Goal: Check status: Check status

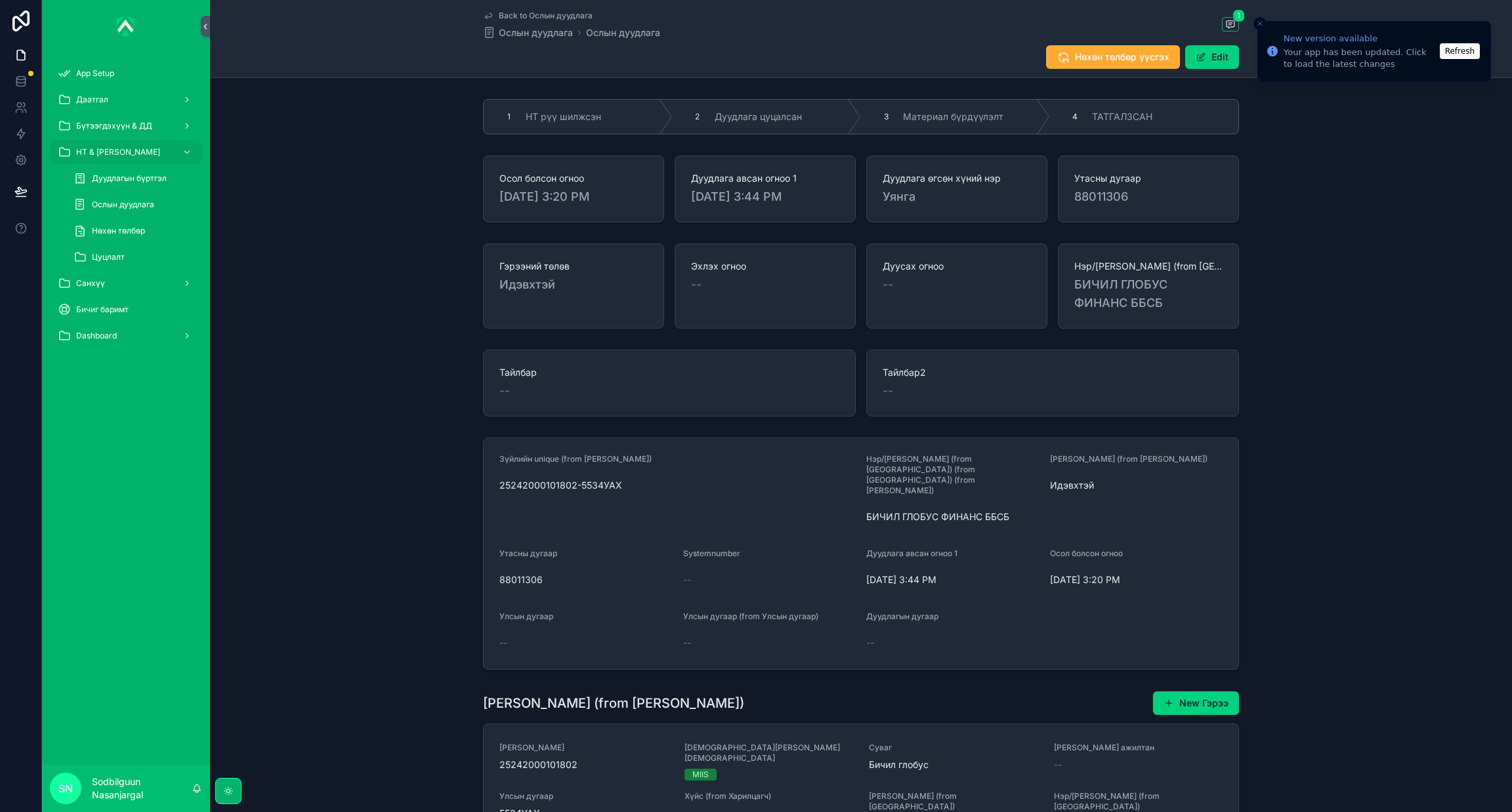
scroll to position [383, 0]
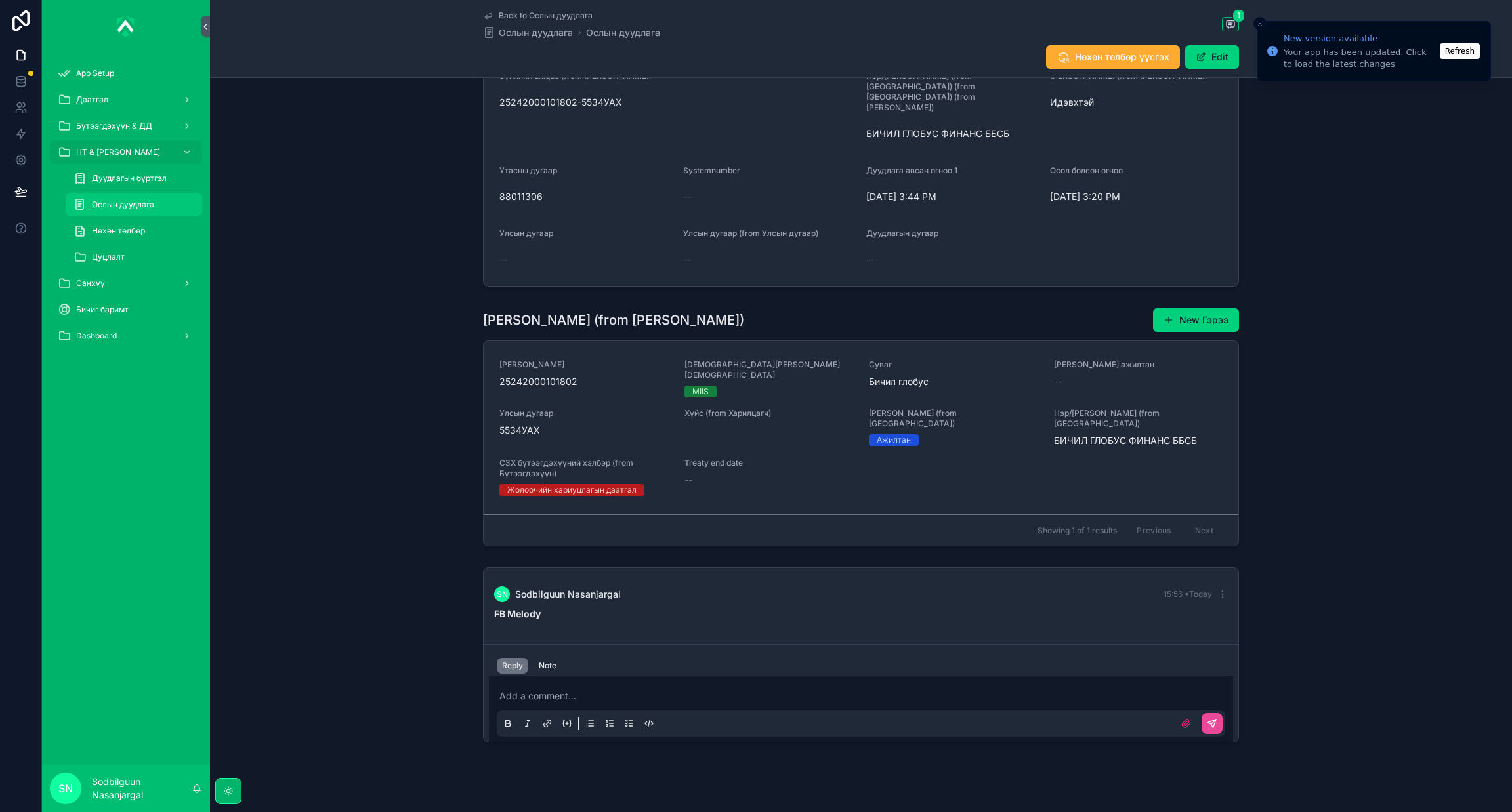
drag, startPoint x: 0, startPoint y: 0, endPoint x: 130, endPoint y: 207, distance: 244.4
click at [130, 207] on span "Ослын дуудлага" at bounding box center [123, 204] width 63 height 10
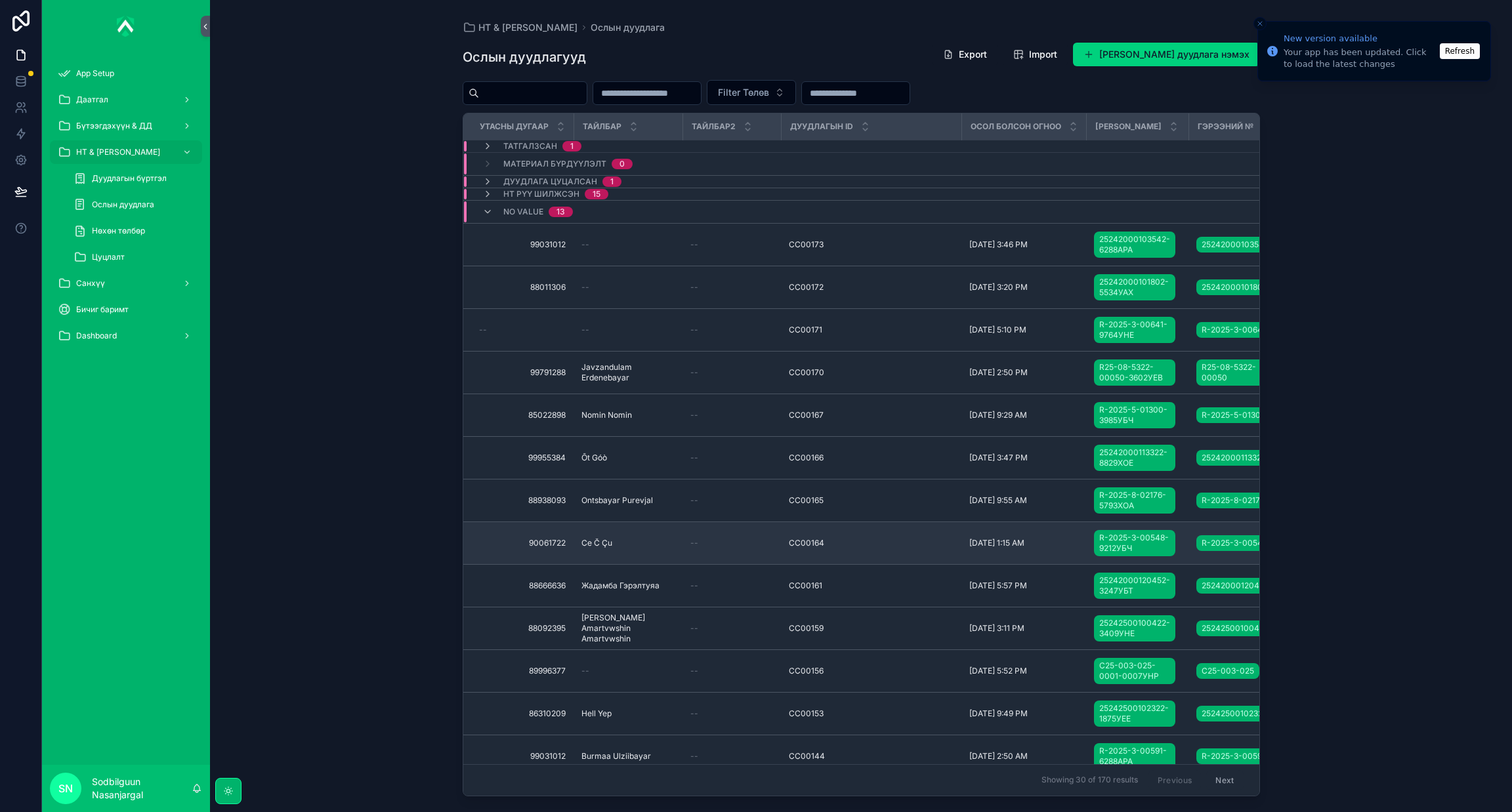
click at [912, 548] on div "CC00164 CC00164" at bounding box center [871, 543] width 165 height 10
click at [734, 545] on div "--" at bounding box center [732, 543] width 82 height 10
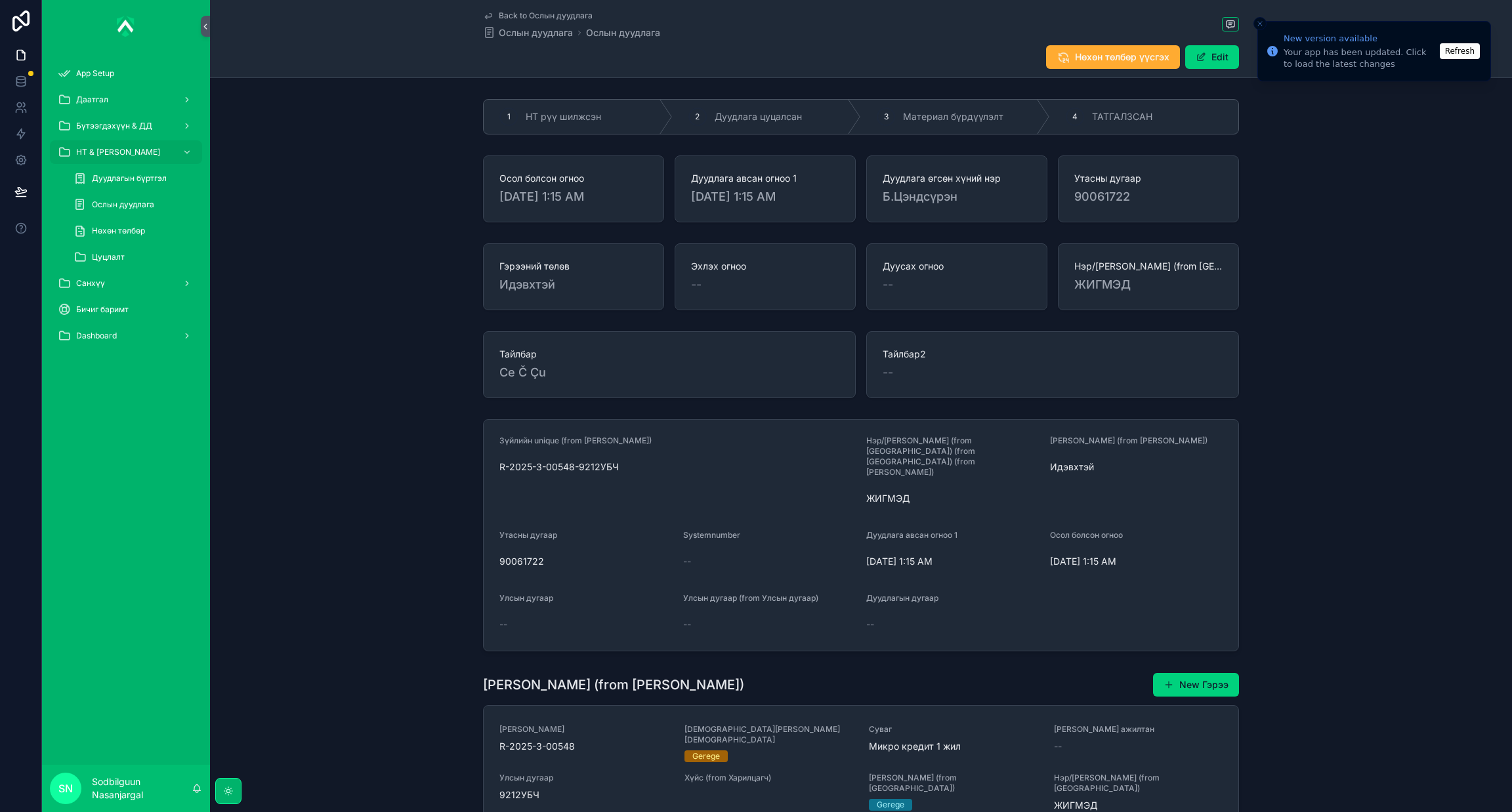
click at [930, 378] on div "--" at bounding box center [1053, 372] width 340 height 18
click at [1204, 57] on button "Edit" at bounding box center [1211, 58] width 54 height 24
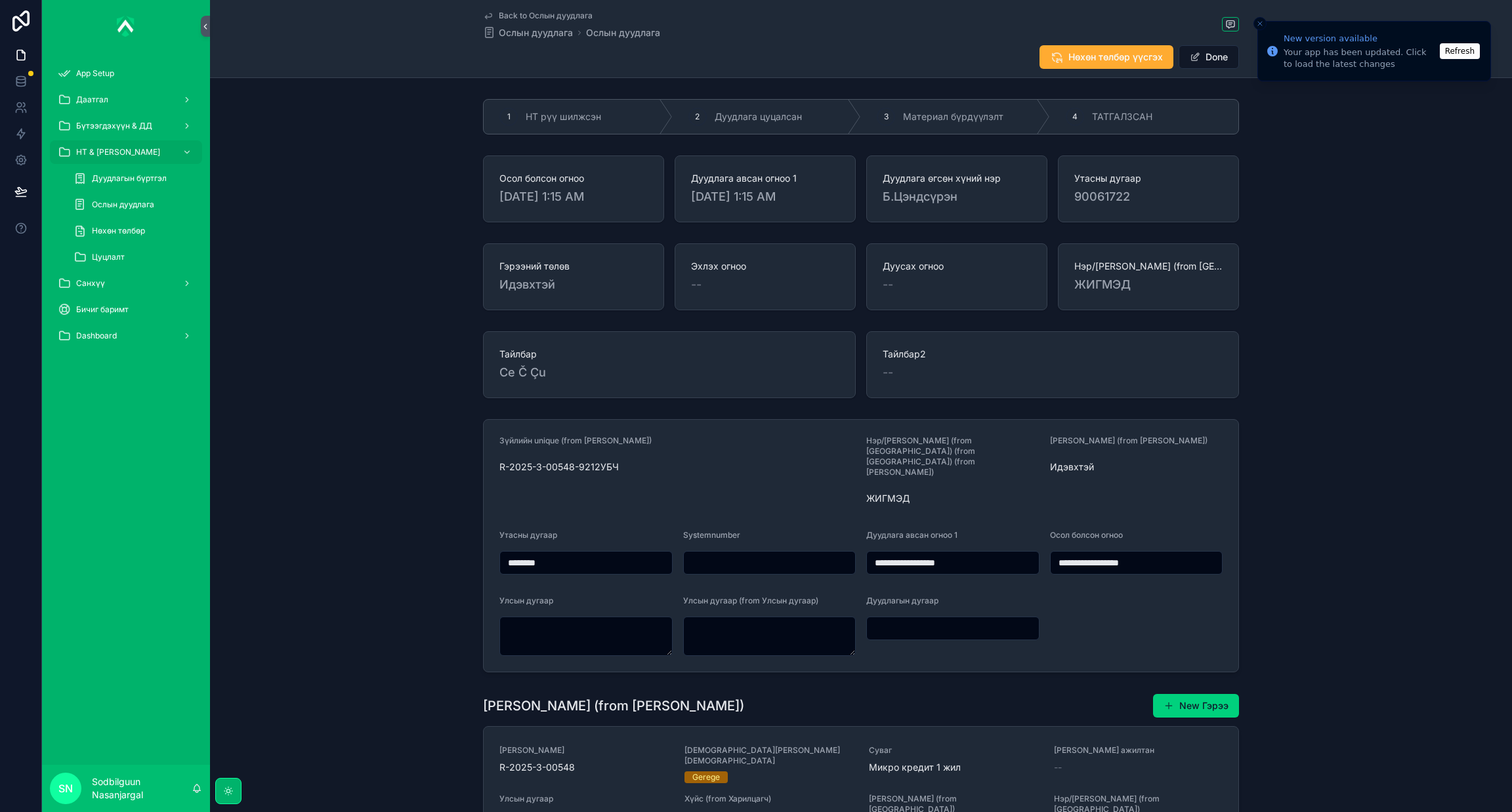
click at [975, 364] on div "--" at bounding box center [1053, 372] width 340 height 18
click at [892, 367] on div "--" at bounding box center [1053, 372] width 340 height 18
click at [987, 363] on div "Тайлбар2 --" at bounding box center [1053, 365] width 340 height 34
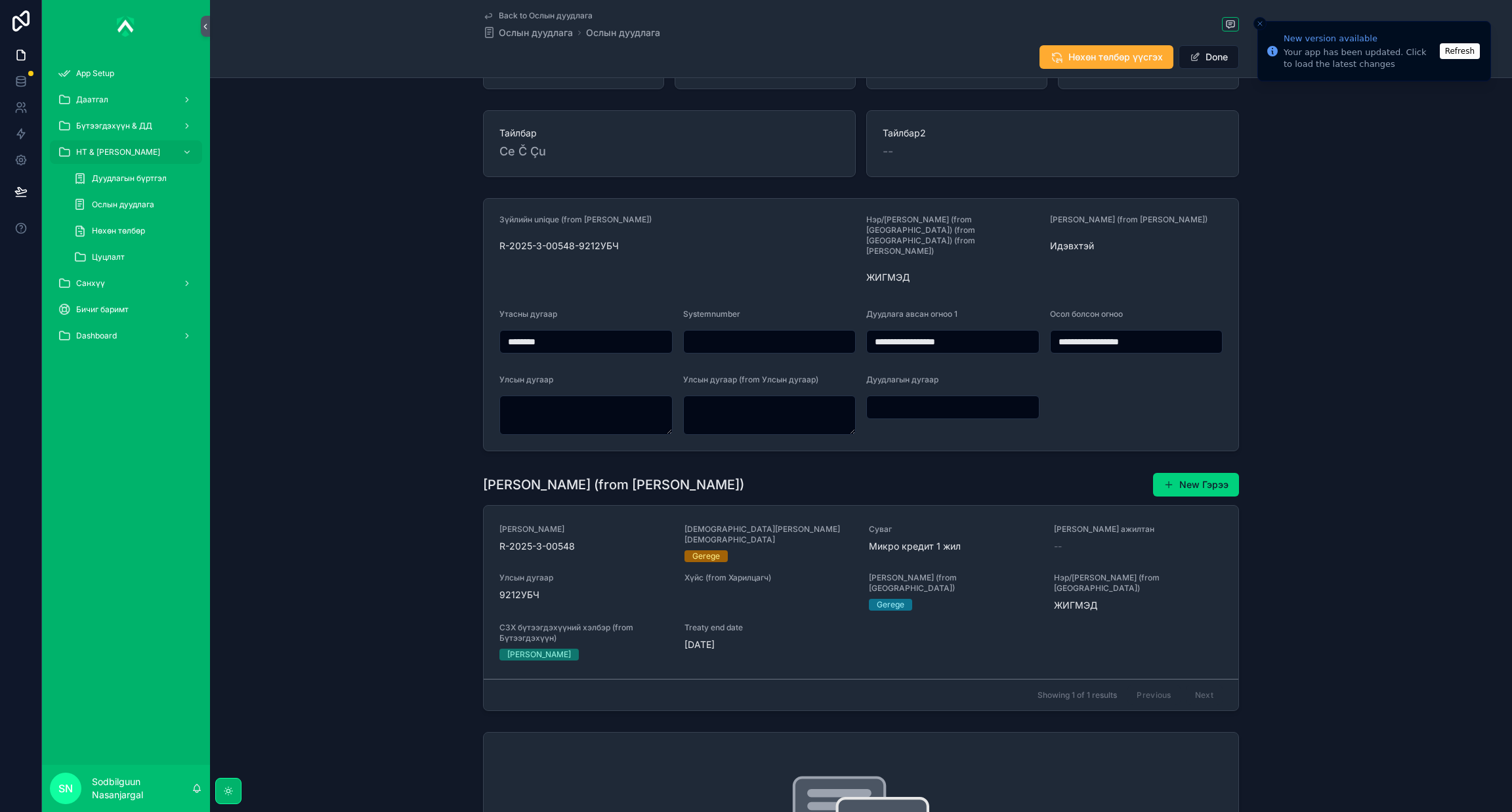
scroll to position [99, 0]
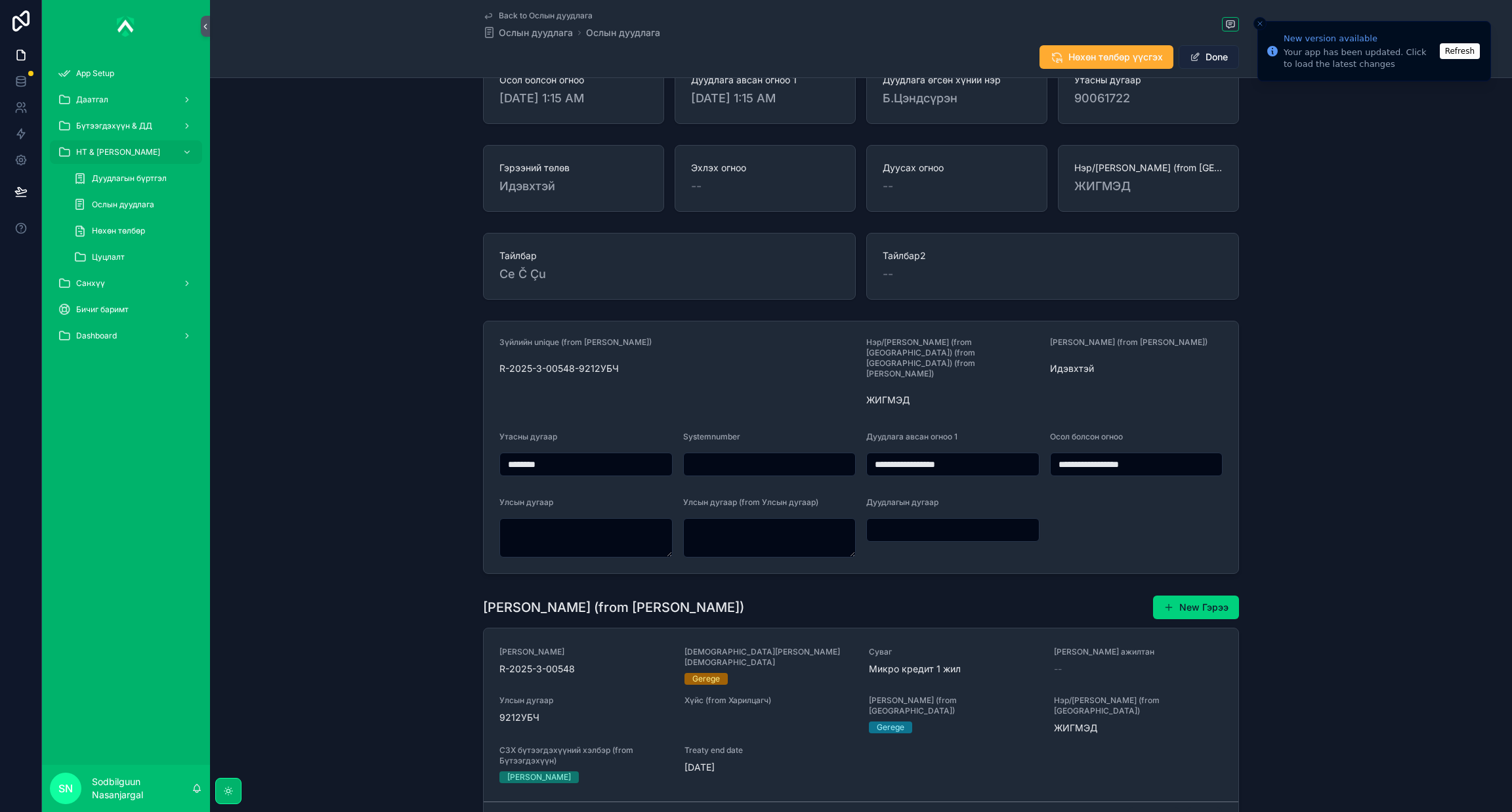
click at [1214, 63] on button "Done" at bounding box center [1208, 58] width 60 height 24
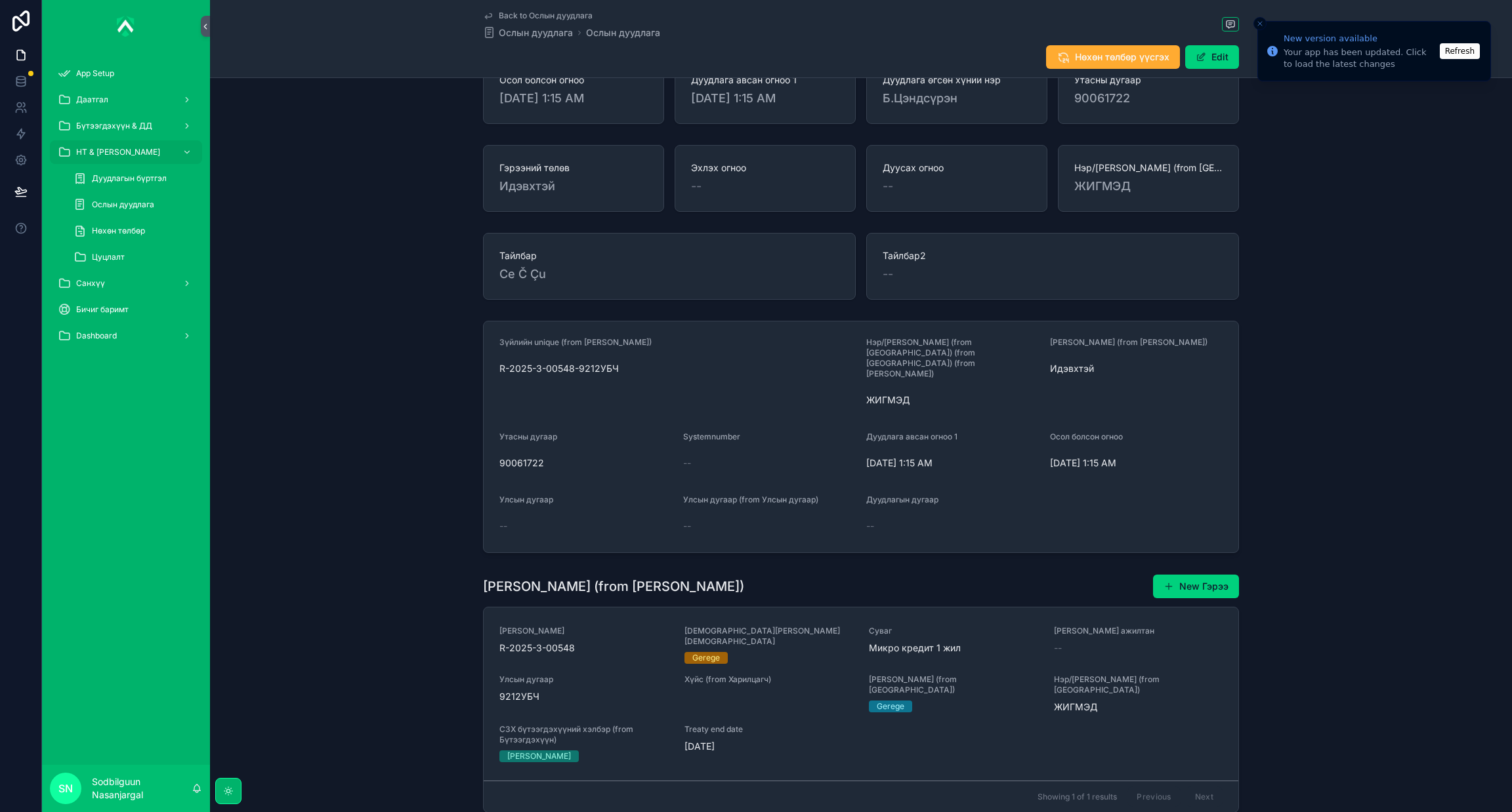
scroll to position [0, 0]
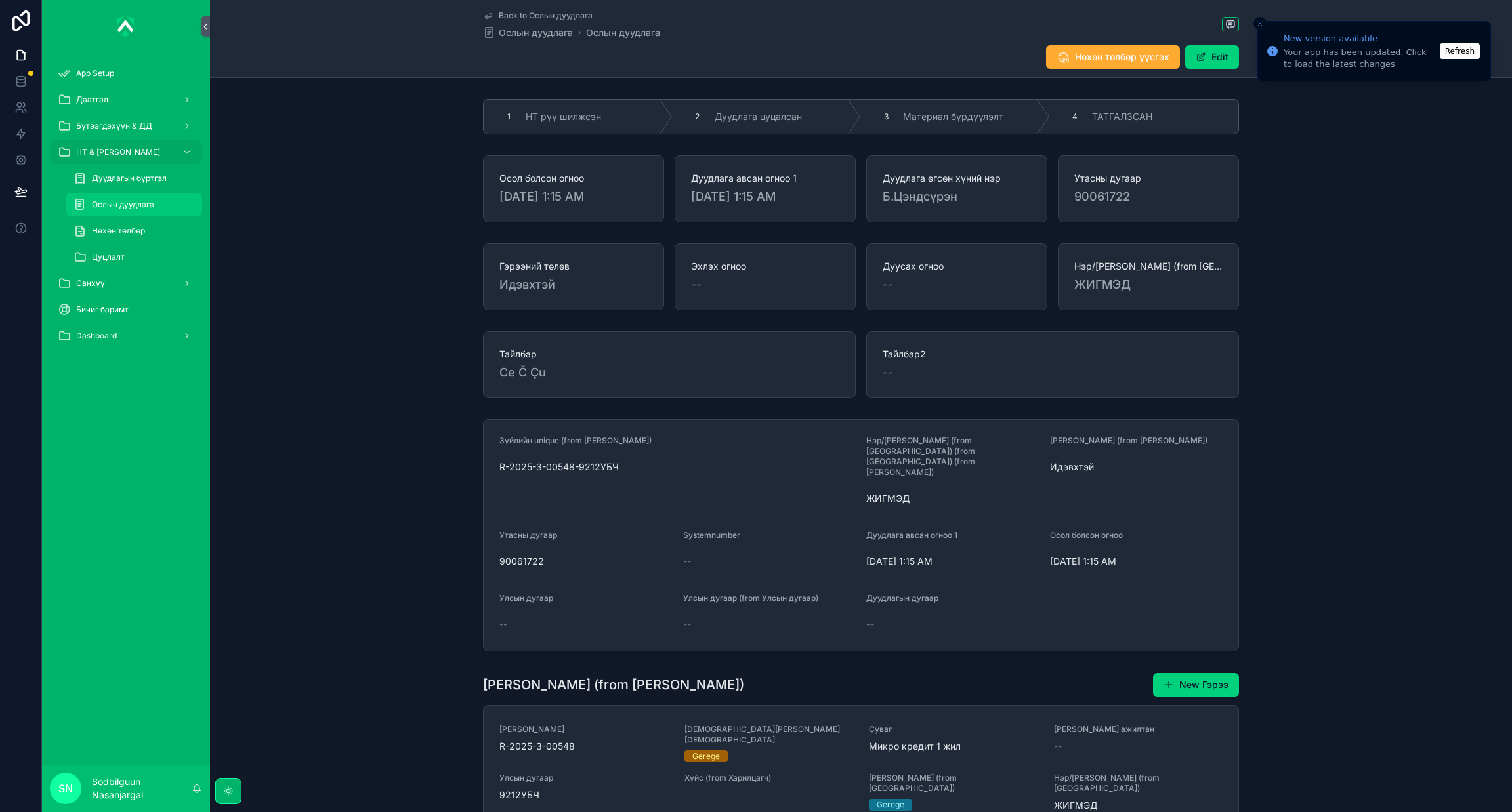
click at [145, 209] on span "Ослын дуудлага" at bounding box center [123, 204] width 63 height 10
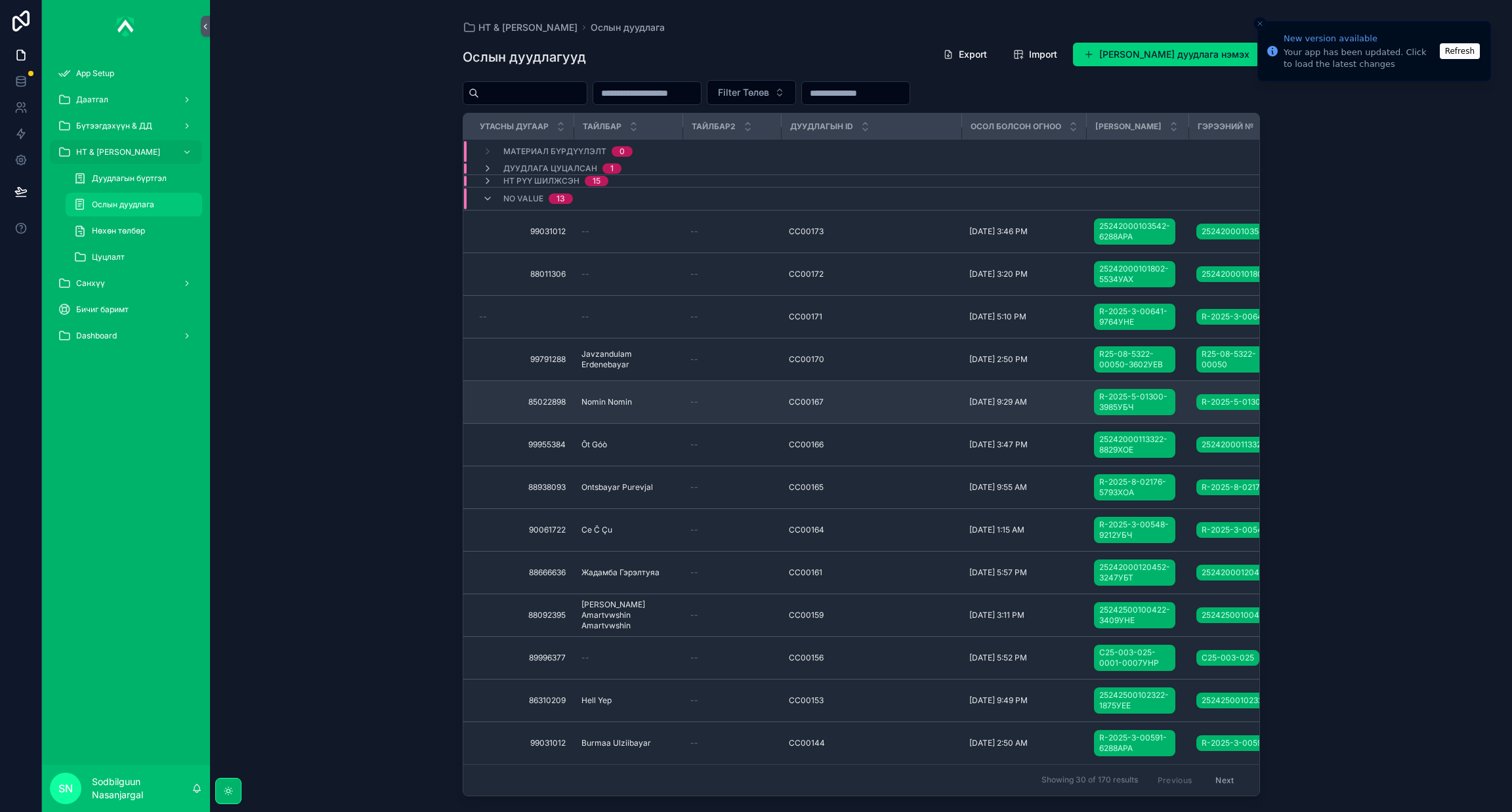
scroll to position [24, 0]
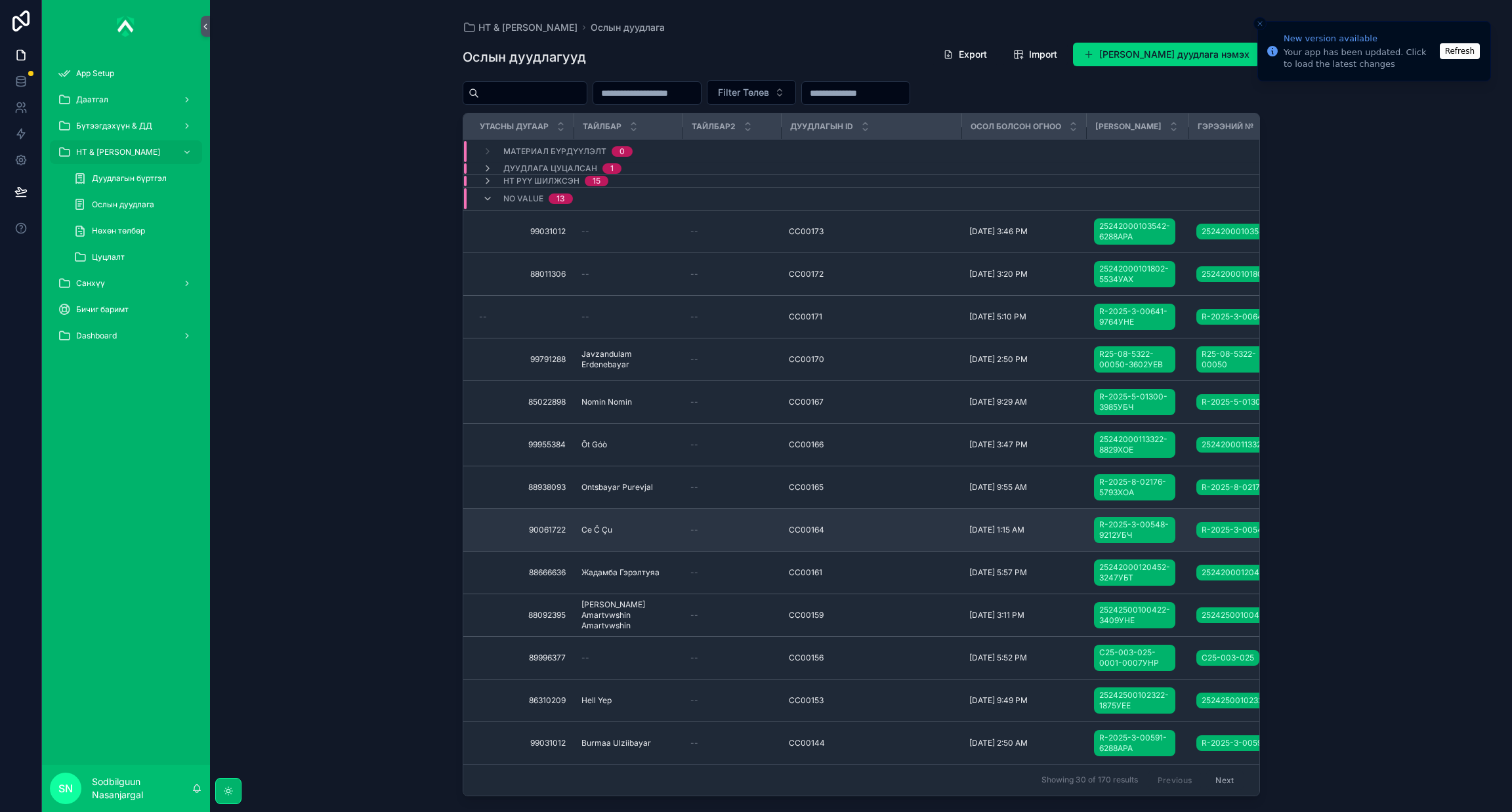
click at [722, 532] on td "--" at bounding box center [732, 530] width 99 height 43
click at [663, 524] on div "Ce Č Çu Ce Č Çu" at bounding box center [628, 530] width 94 height 10
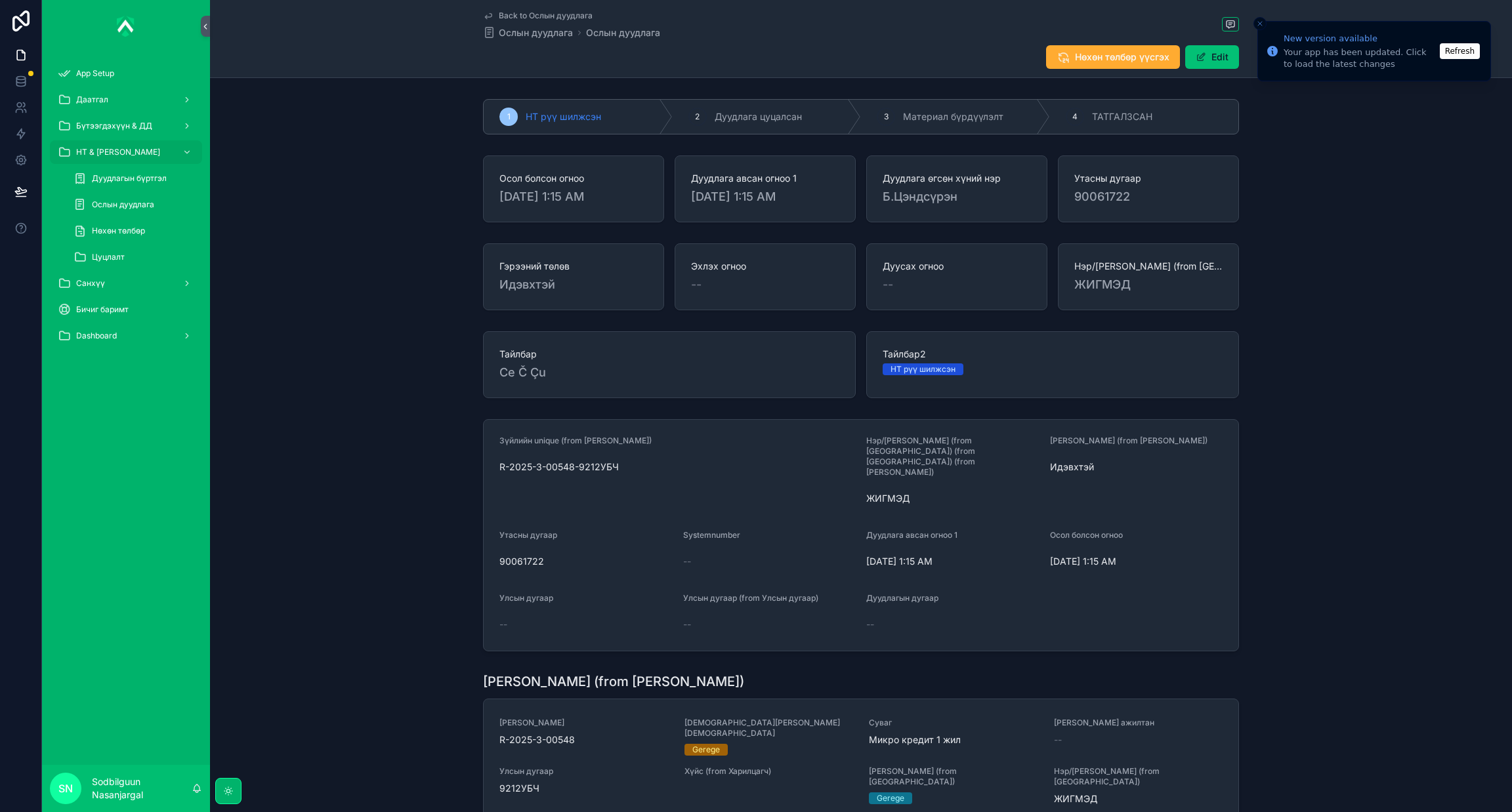
click at [1214, 61] on button "Edit" at bounding box center [1211, 58] width 54 height 24
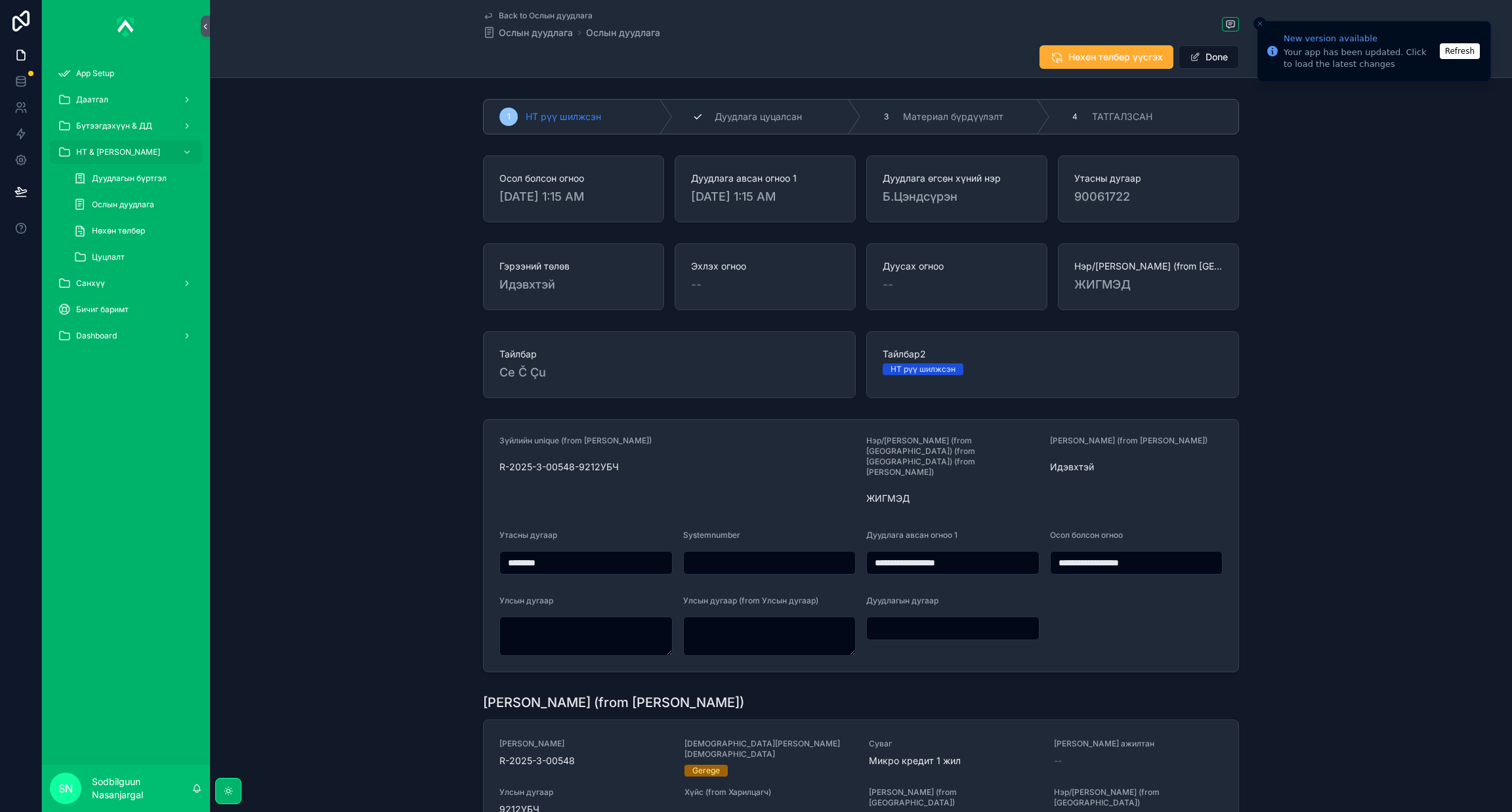
click at [704, 115] on div "2 Дуудлага цуцалсан" at bounding box center [767, 117] width 189 height 34
click at [513, 115] on div "НТ рүү шилжсэн" at bounding box center [578, 117] width 189 height 34
click at [1207, 57] on button "Done" at bounding box center [1208, 58] width 60 height 24
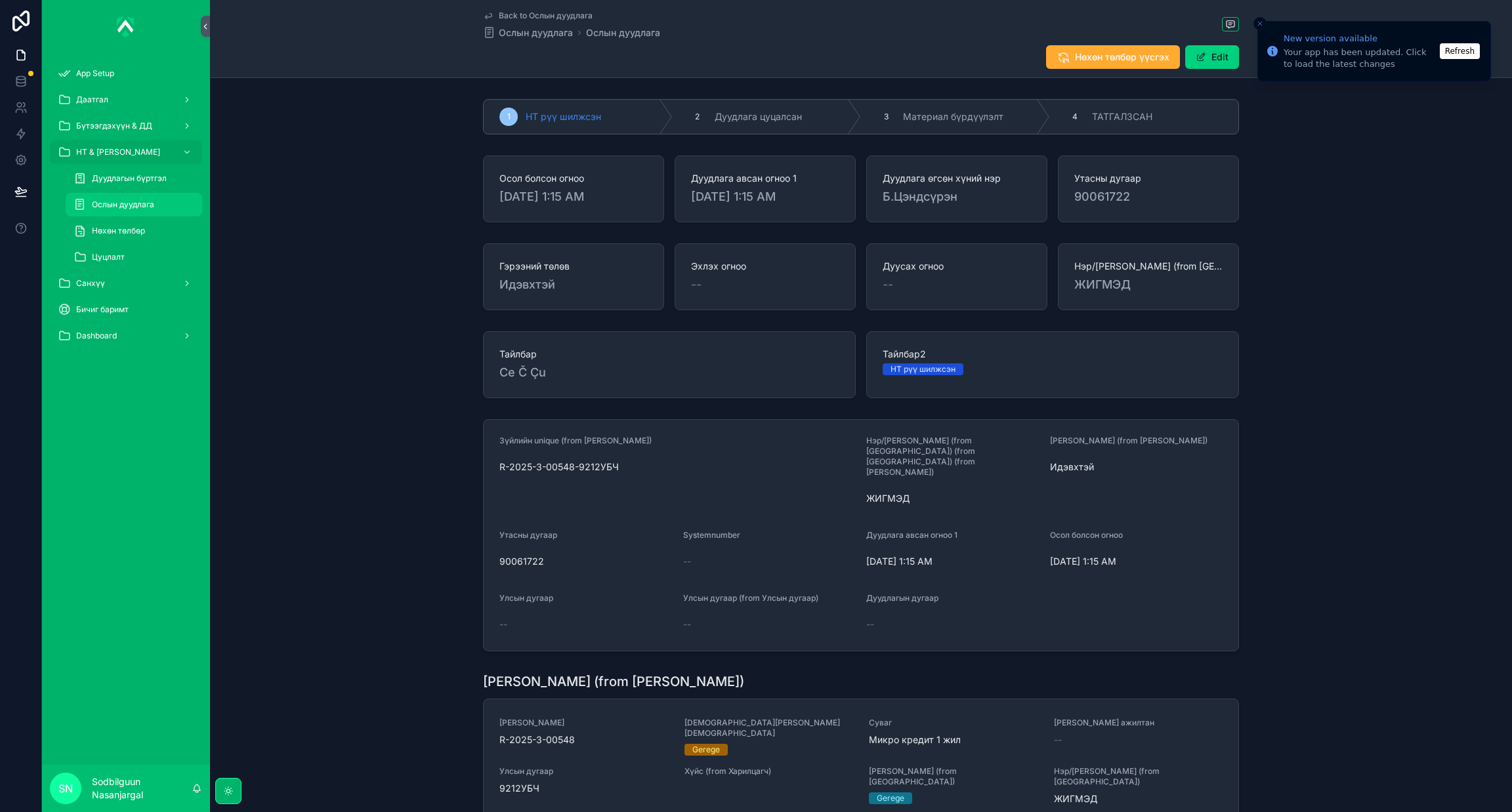
click at [120, 197] on div "Ослын дуудлага" at bounding box center [134, 204] width 121 height 21
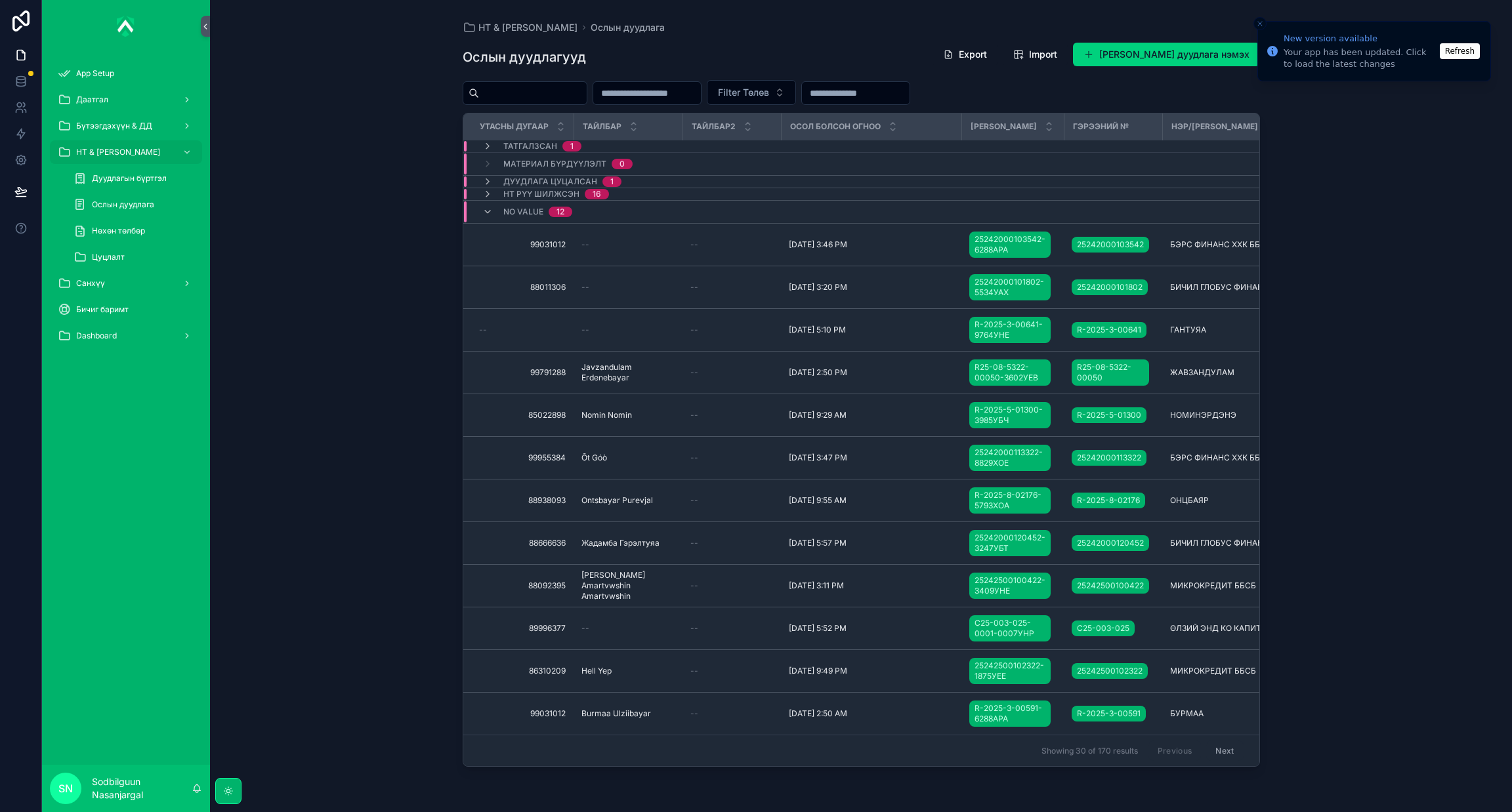
click at [527, 213] on span "No value" at bounding box center [523, 212] width 40 height 10
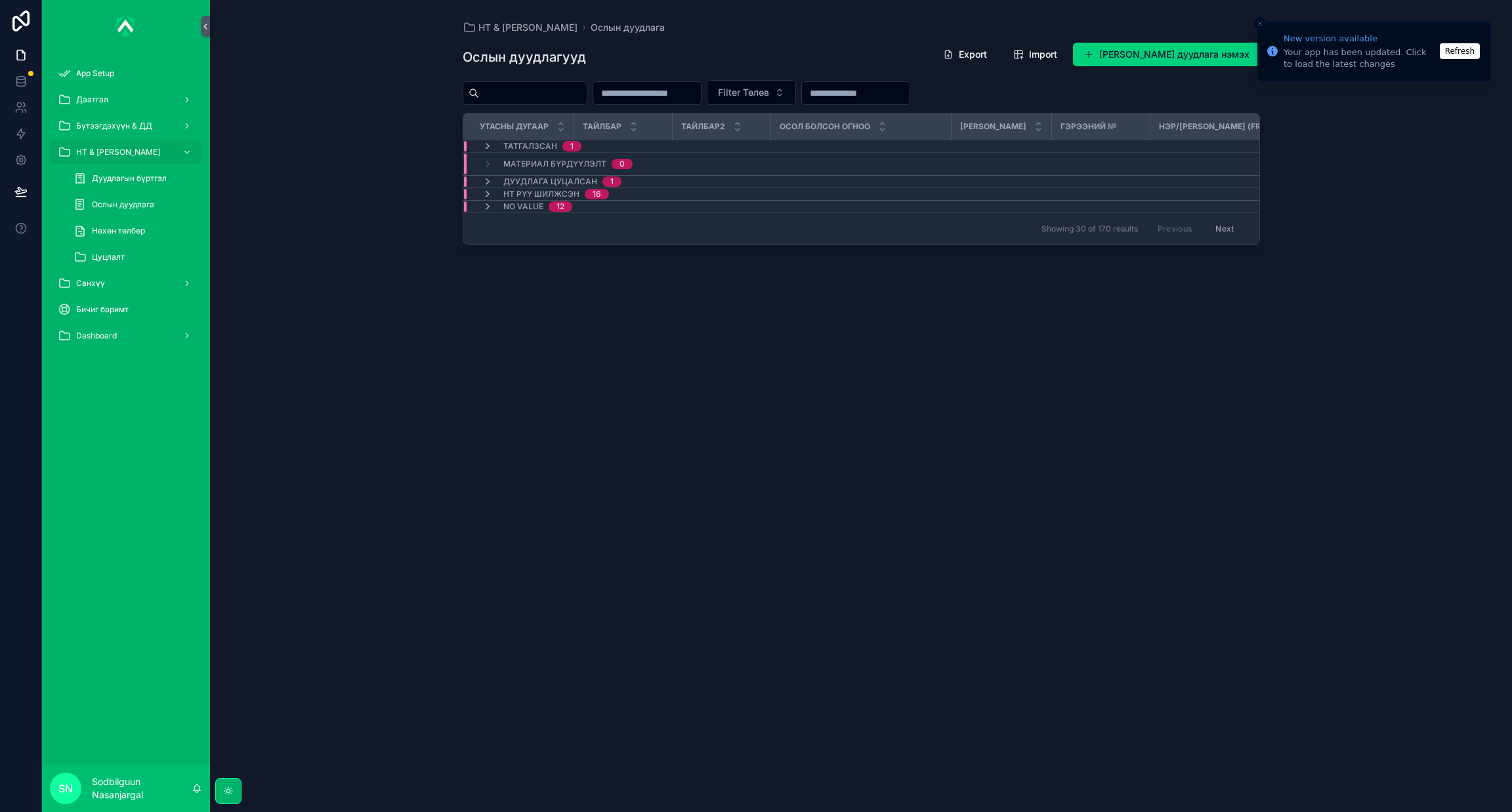
click at [529, 193] on span "НТ рүү шилжсэн" at bounding box center [541, 194] width 76 height 10
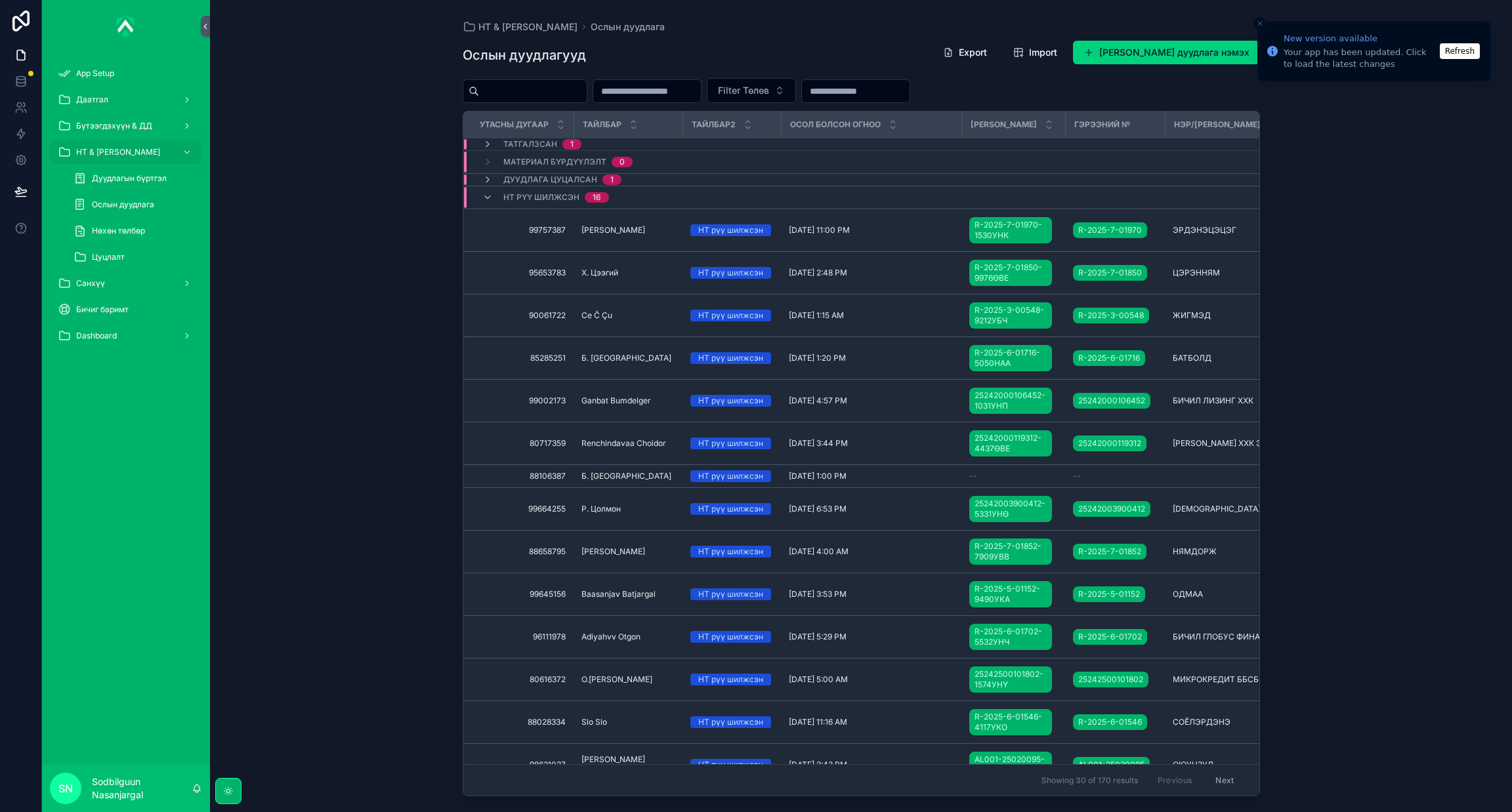
click at [526, 193] on span "НТ рүү шилжсэн" at bounding box center [541, 197] width 76 height 10
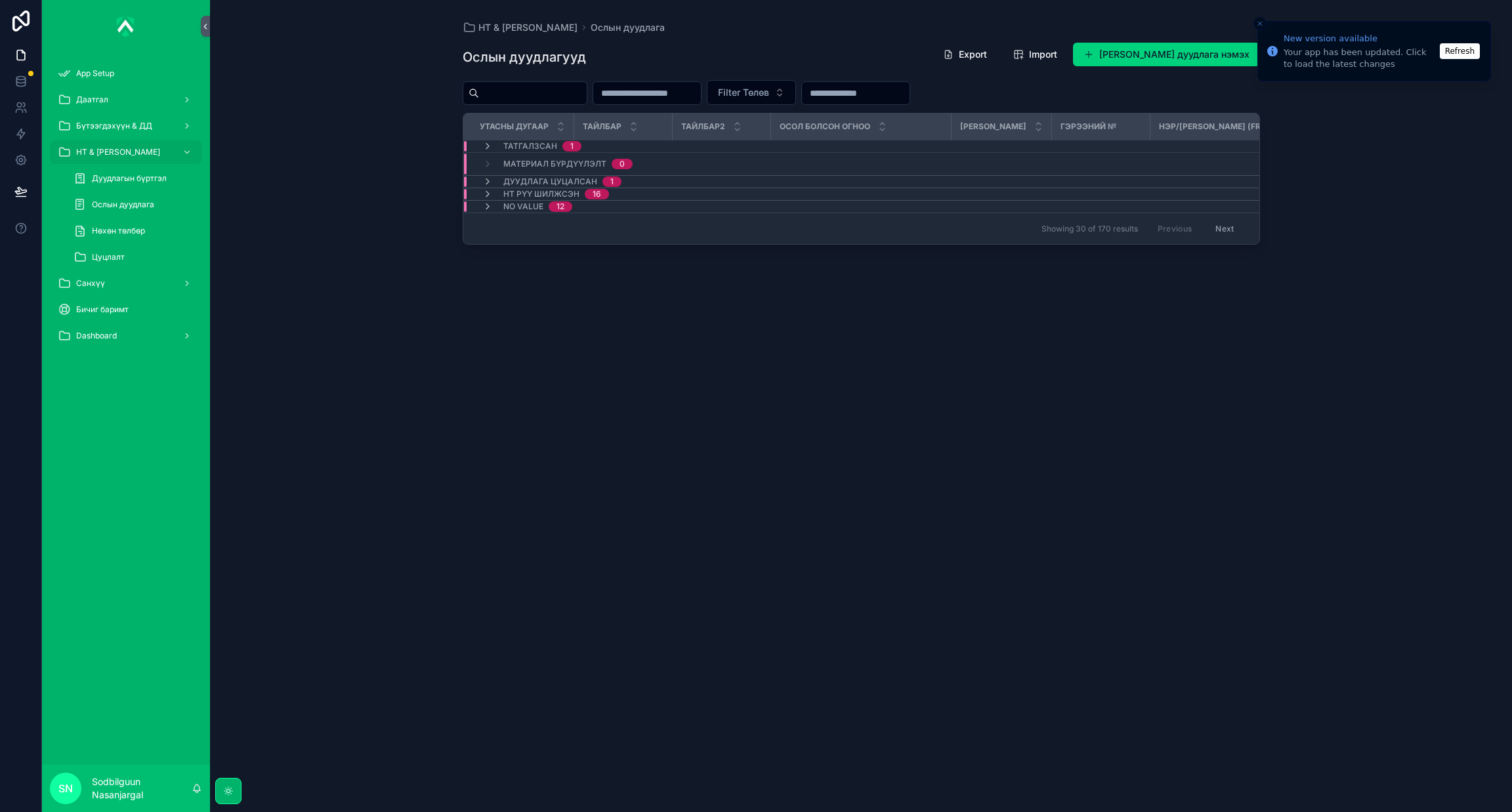
click at [526, 208] on span "No value" at bounding box center [523, 207] width 40 height 10
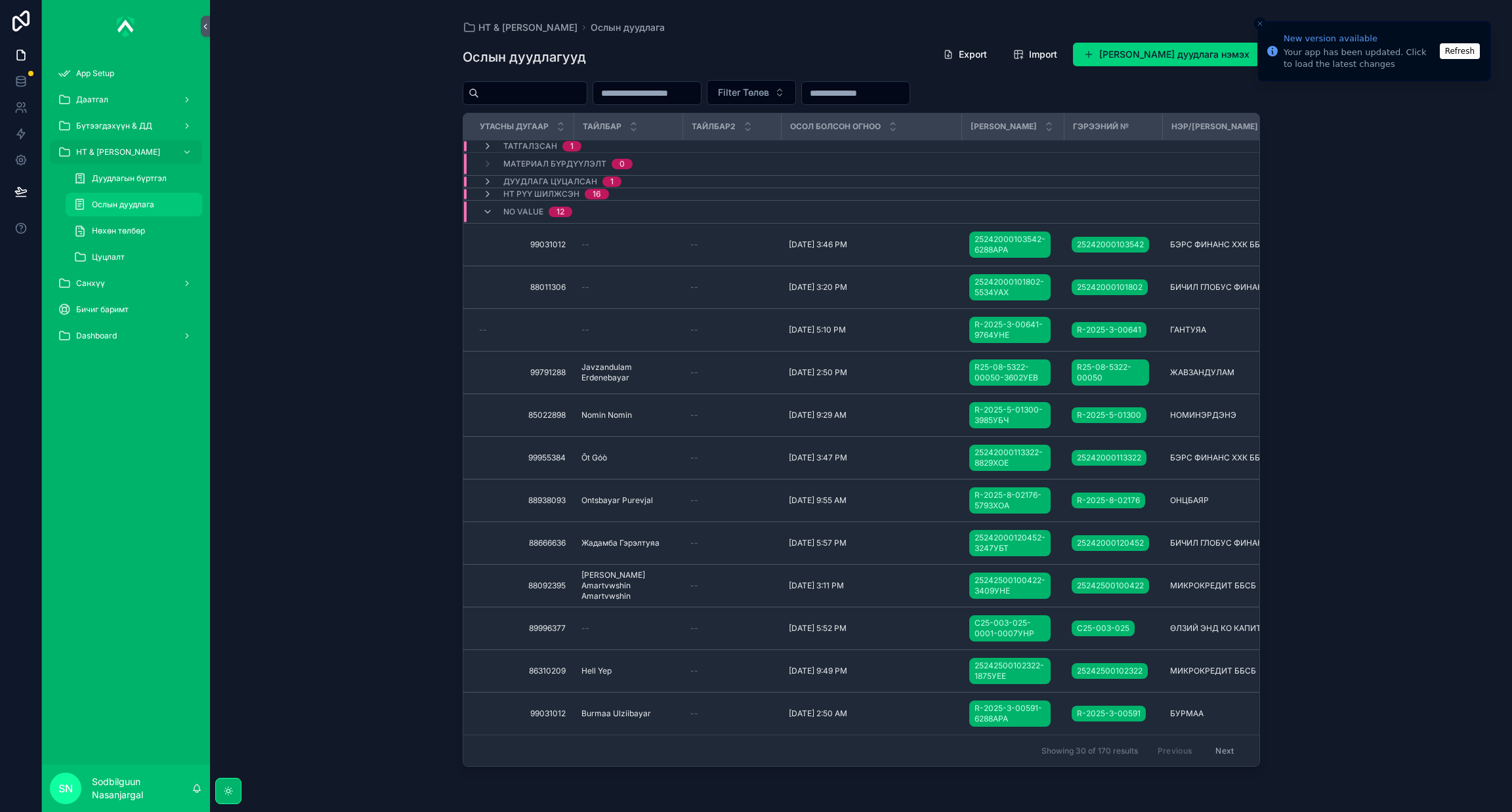
click at [143, 203] on span "Ослын дуудлага" at bounding box center [123, 204] width 63 height 10
click at [562, 96] on input "scrollable content" at bounding box center [532, 93] width 107 height 18
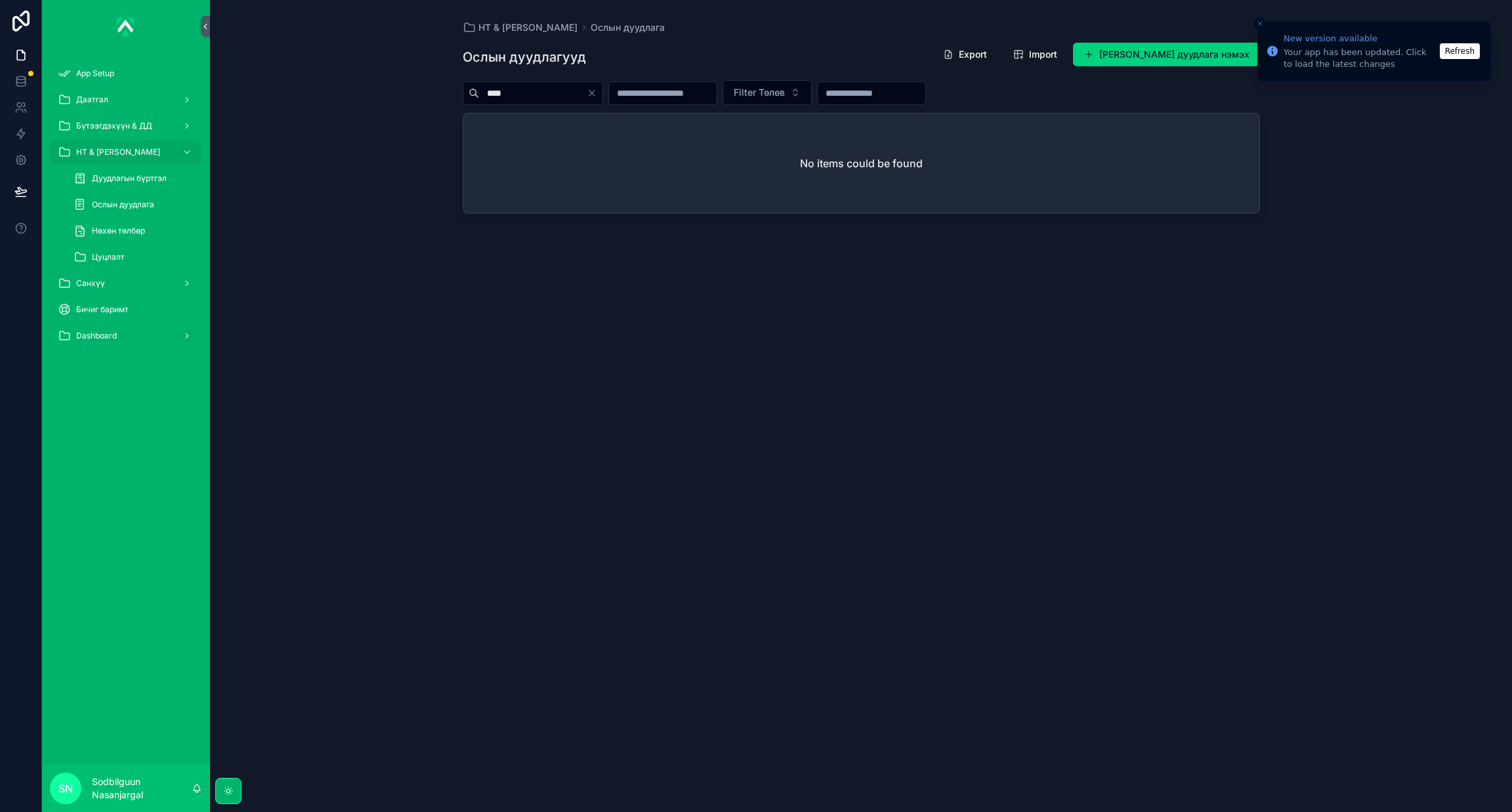
type input "****"
click at [597, 92] on icon "Clear" at bounding box center [592, 93] width 10 height 10
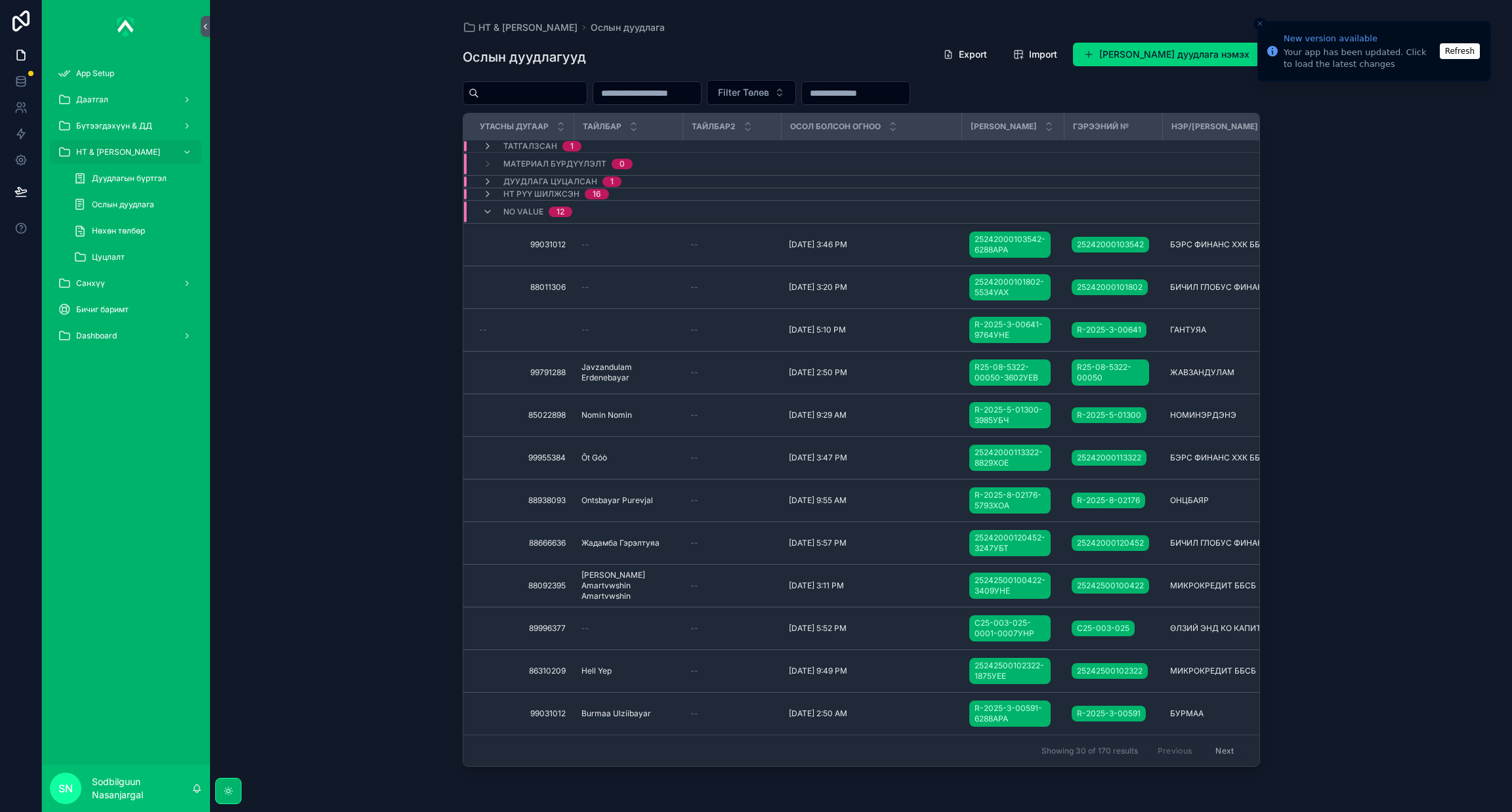
click at [546, 87] on input "scrollable content" at bounding box center [532, 93] width 107 height 18
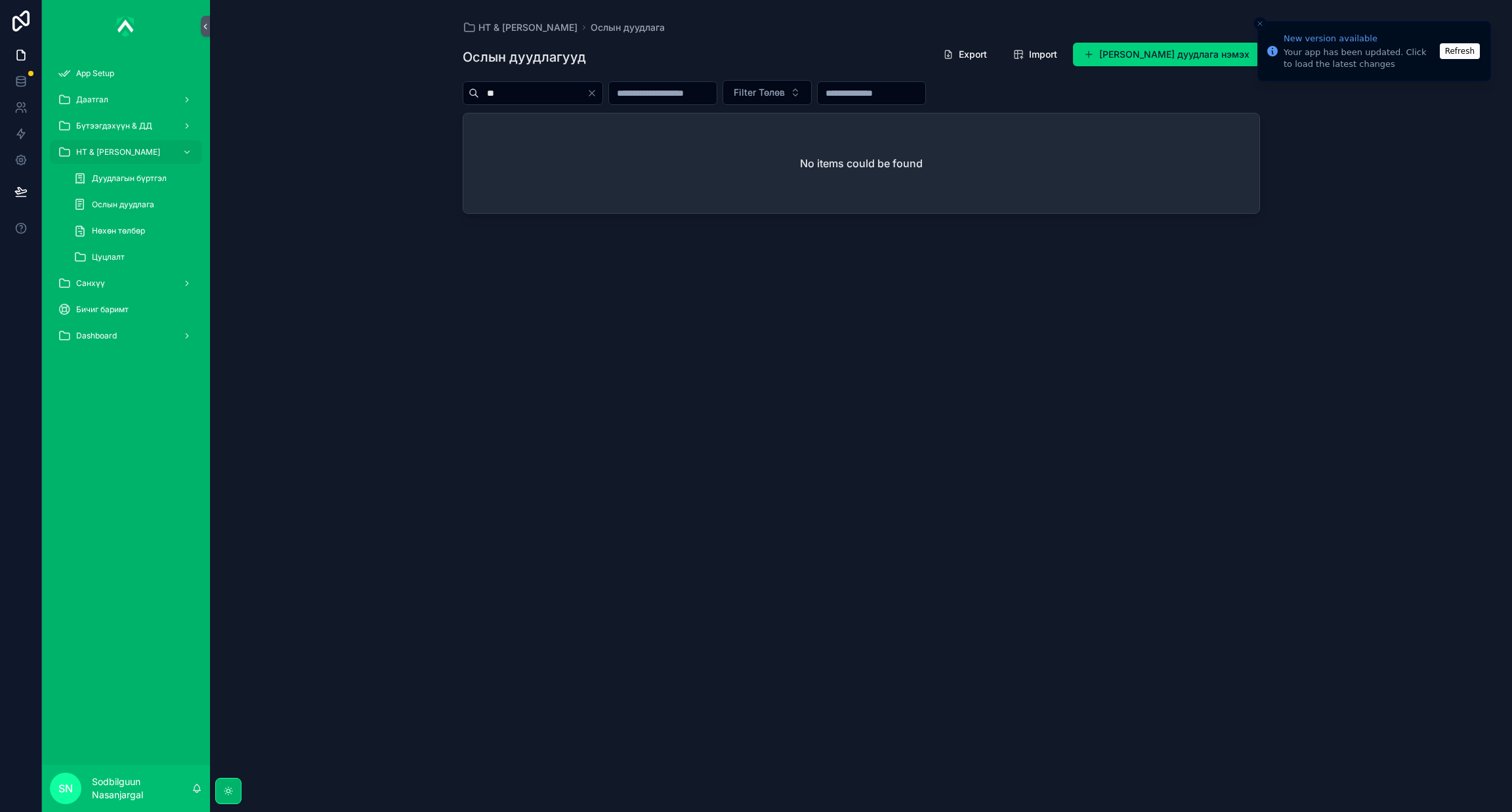
type input "*"
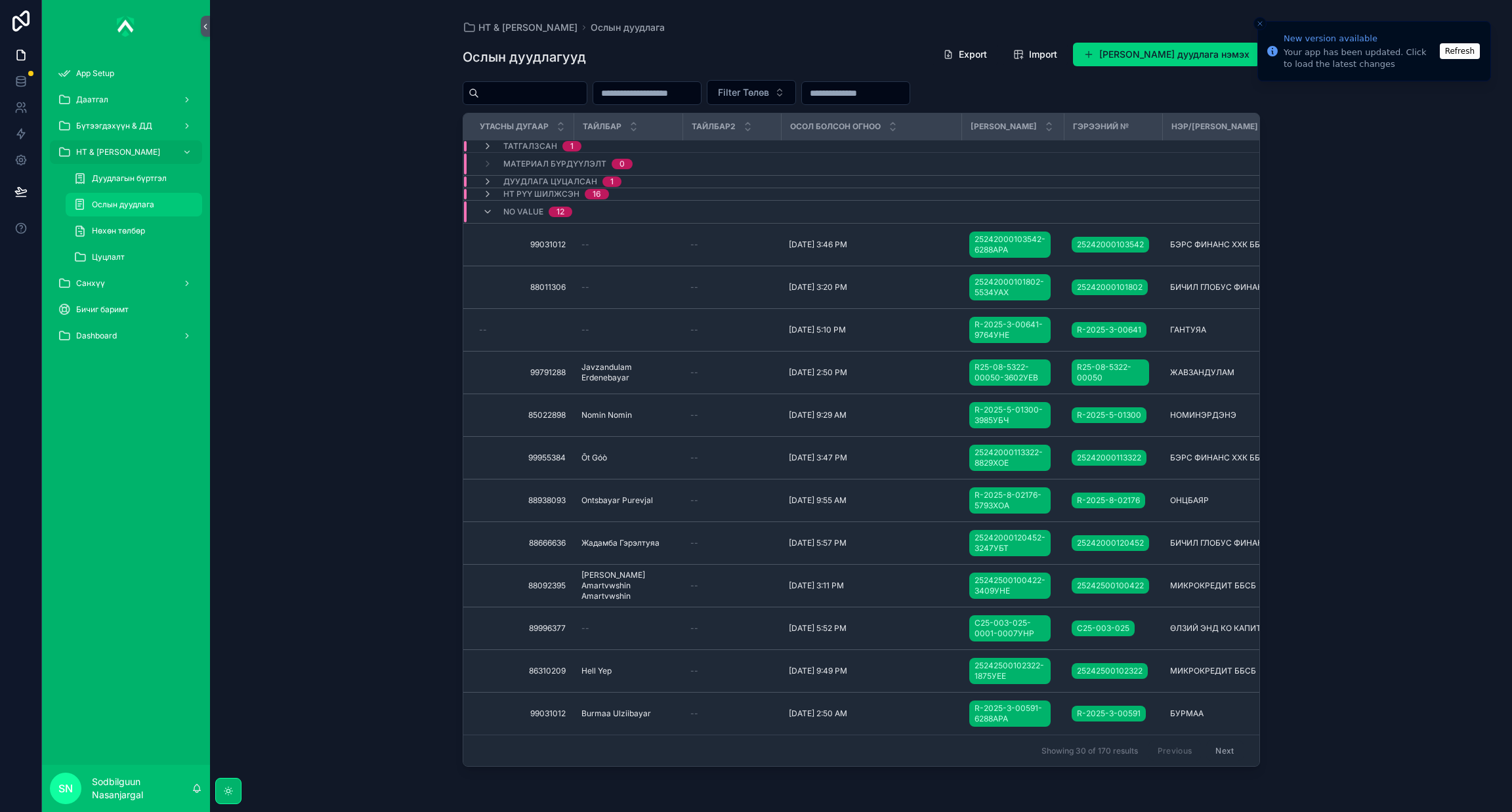
click at [97, 203] on span "Ослын дуудлага" at bounding box center [123, 204] width 63 height 10
click at [124, 202] on span "Ослын дуудлага" at bounding box center [123, 204] width 63 height 10
click at [488, 193] on icon "scrollable content" at bounding box center [488, 194] width 10 height 10
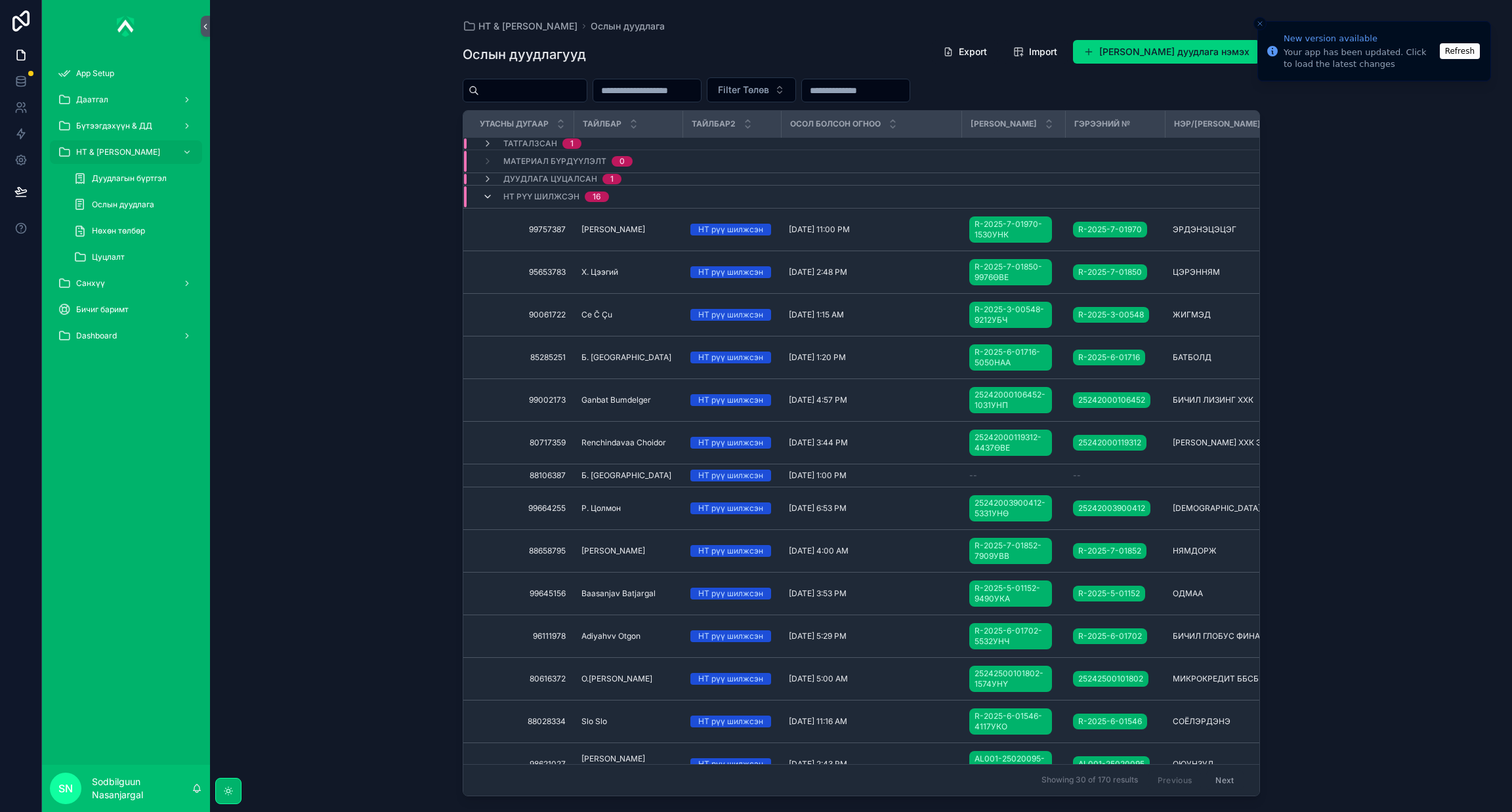
click at [485, 197] on icon "scrollable content" at bounding box center [488, 197] width 10 height 10
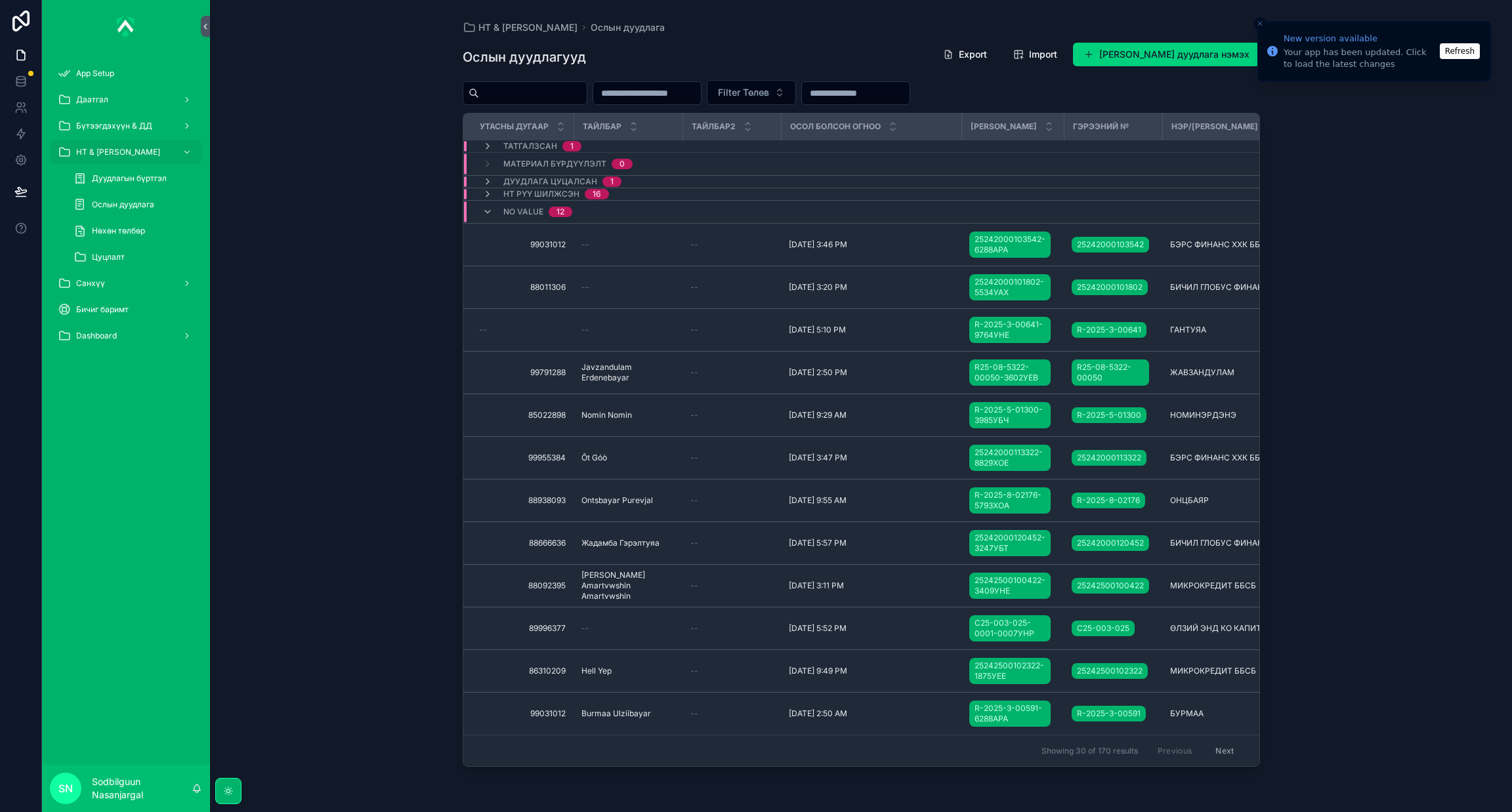
click at [558, 90] on input "scrollable content" at bounding box center [532, 93] width 107 height 18
paste input "**********"
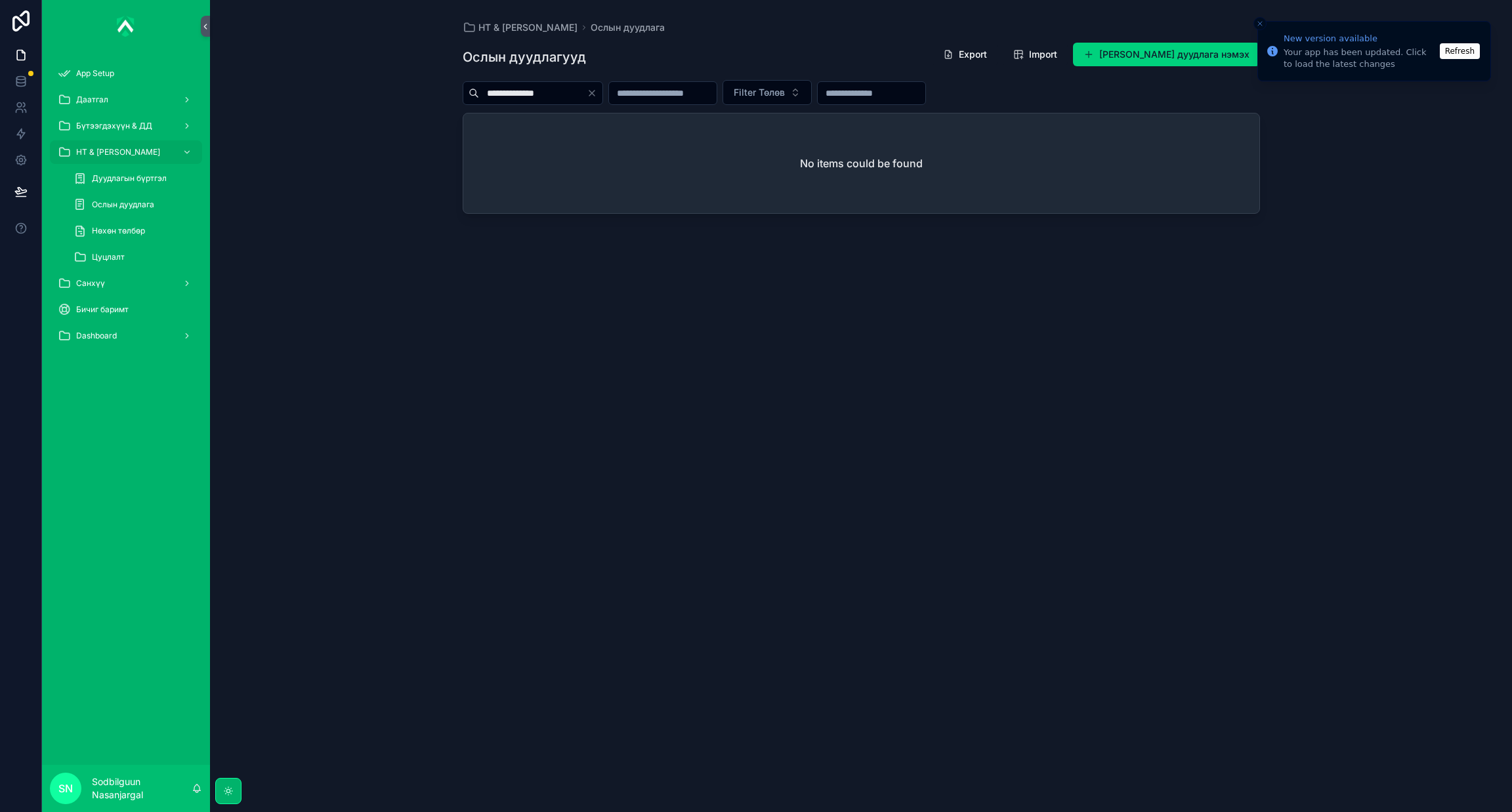
type input "**********"
click at [143, 209] on span "Ослын дуудлага" at bounding box center [123, 204] width 63 height 10
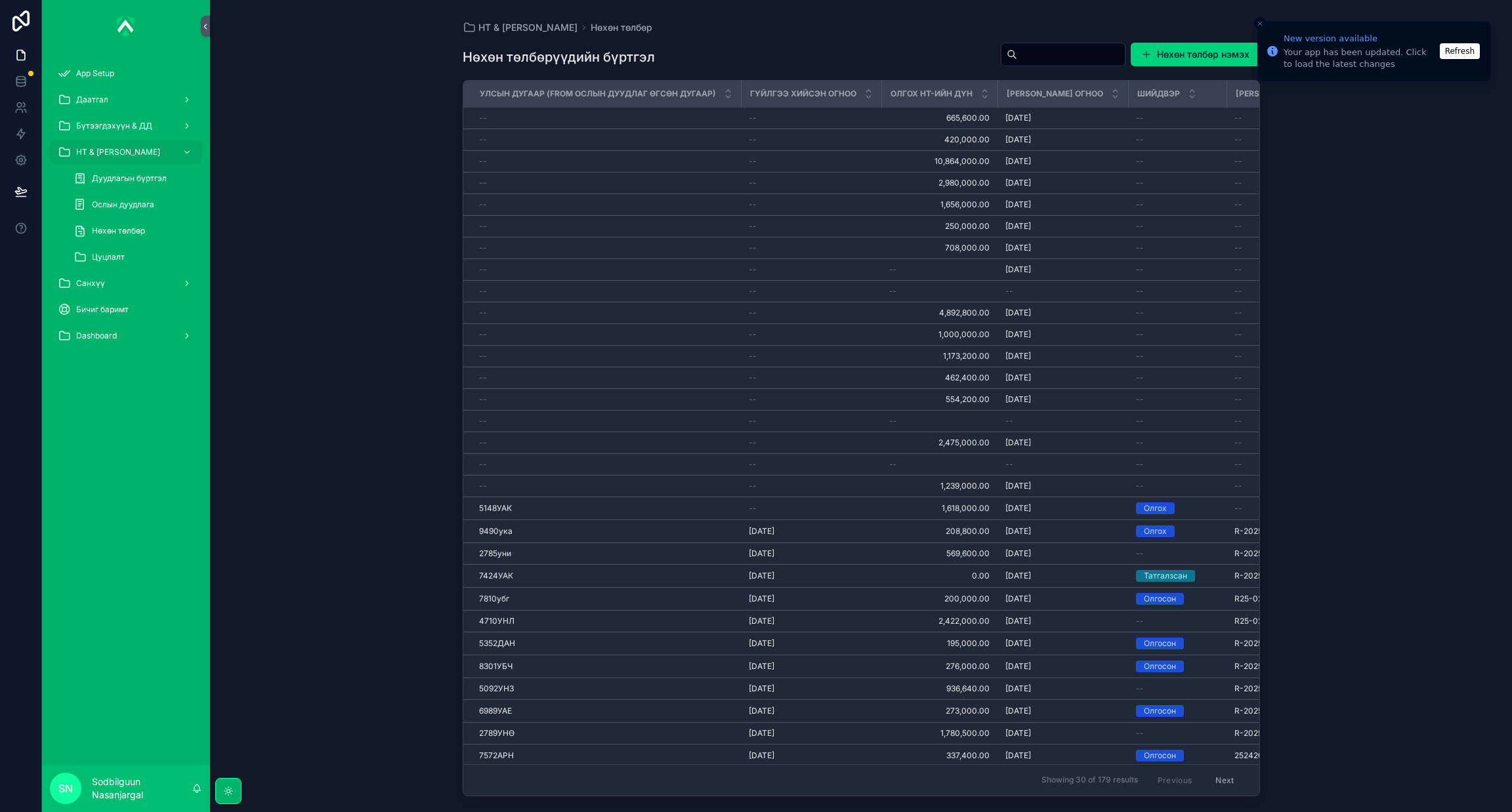
click at [1069, 51] on input "scrollable content" at bounding box center [1070, 54] width 107 height 18
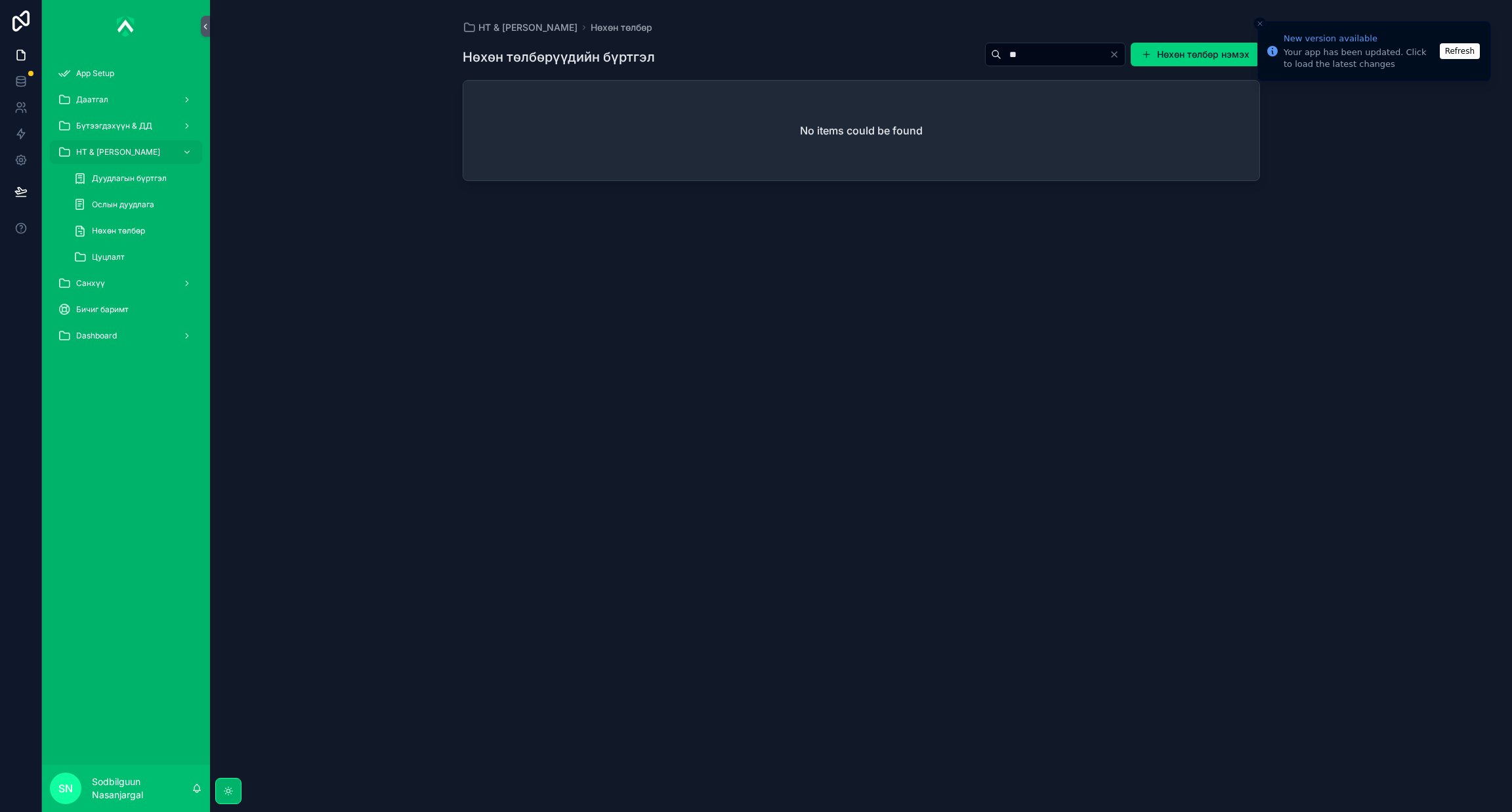
type input "*"
